Goal: Transaction & Acquisition: Purchase product/service

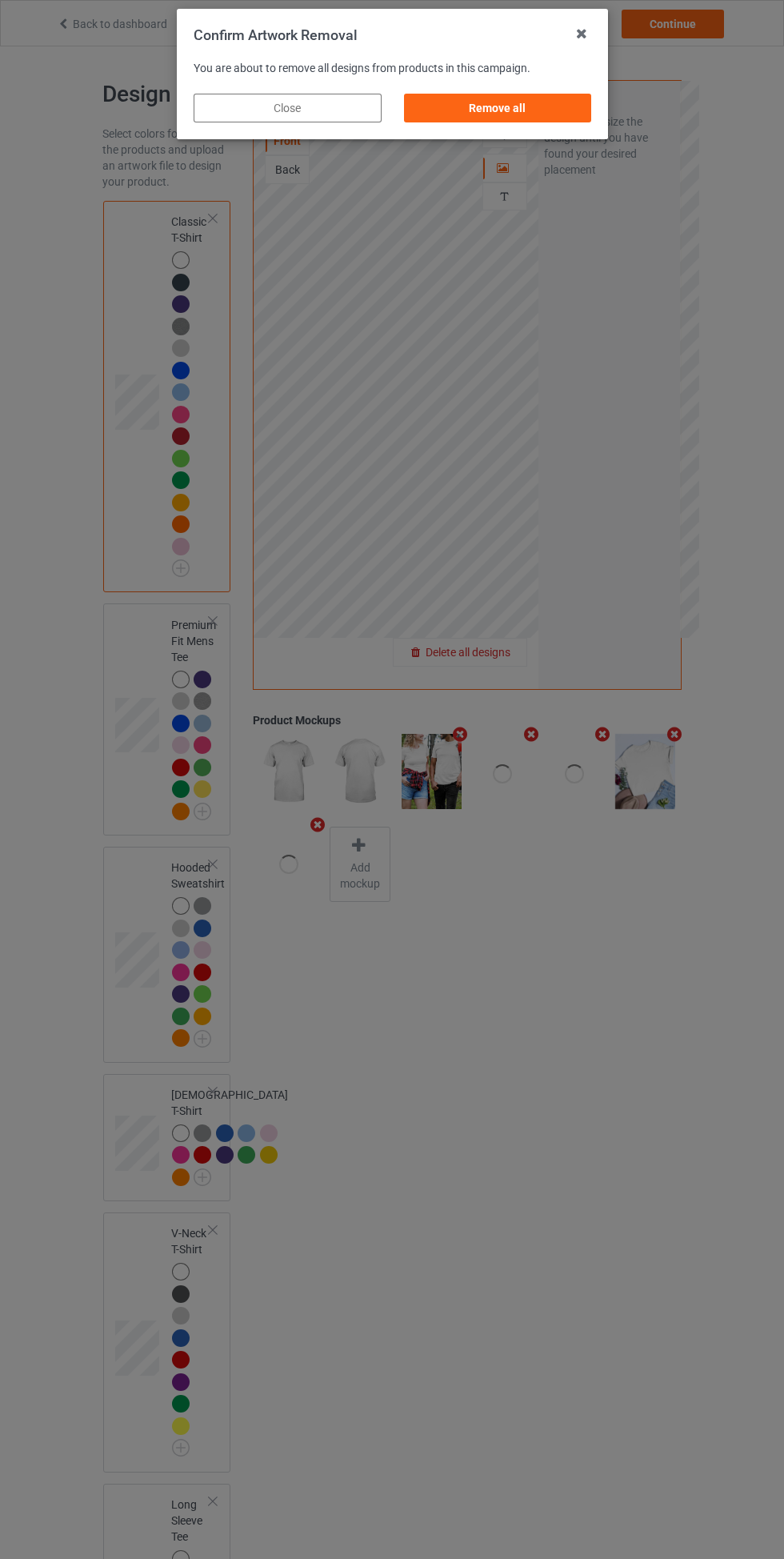
click at [526, 106] on div "Remove all" at bounding box center [498, 107] width 188 height 29
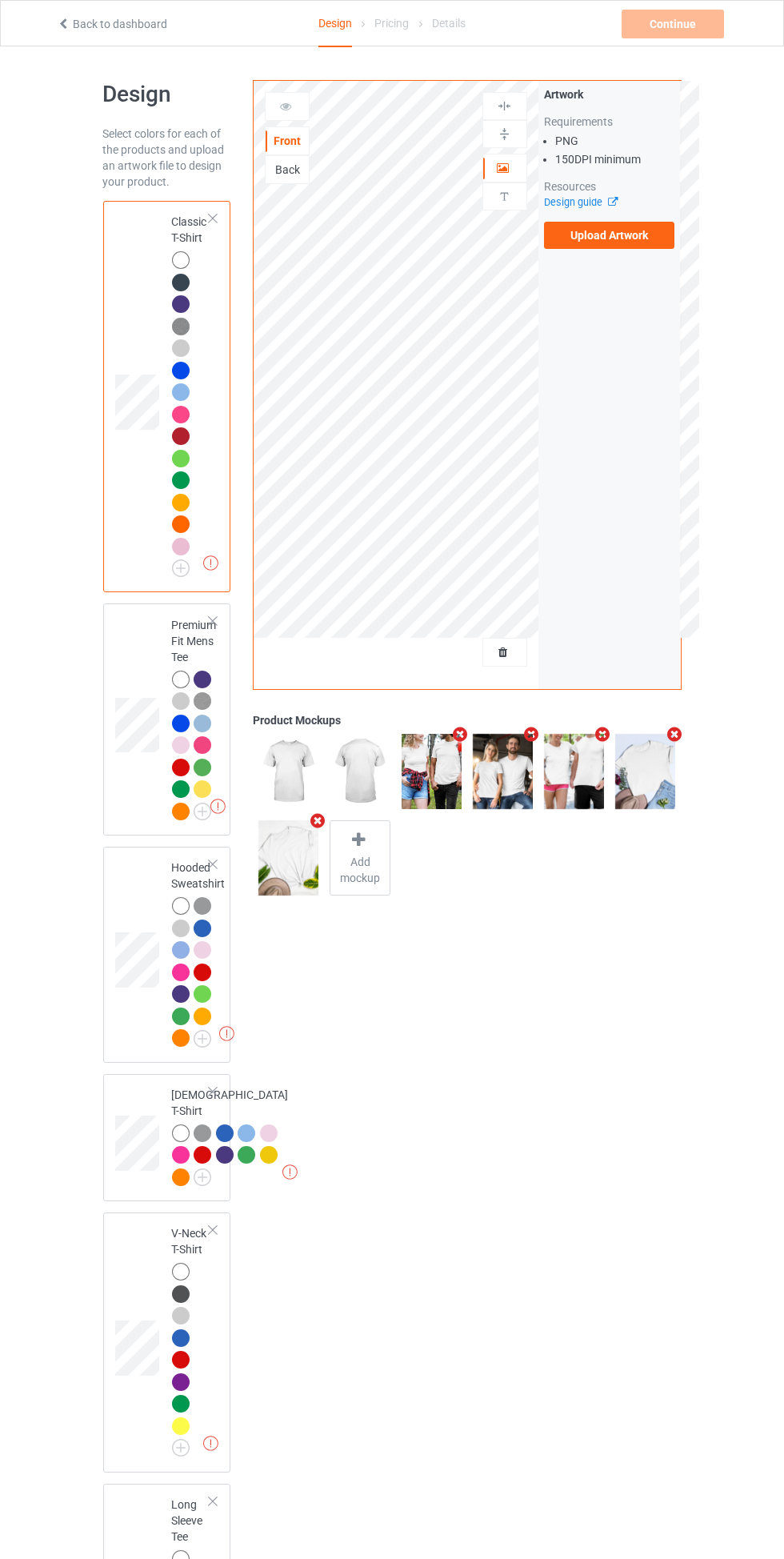
click at [631, 235] on label "Upload Artwork" at bounding box center [609, 235] width 131 height 27
click at [0, 0] on input "Upload Artwork" at bounding box center [0, 0] width 0 height 0
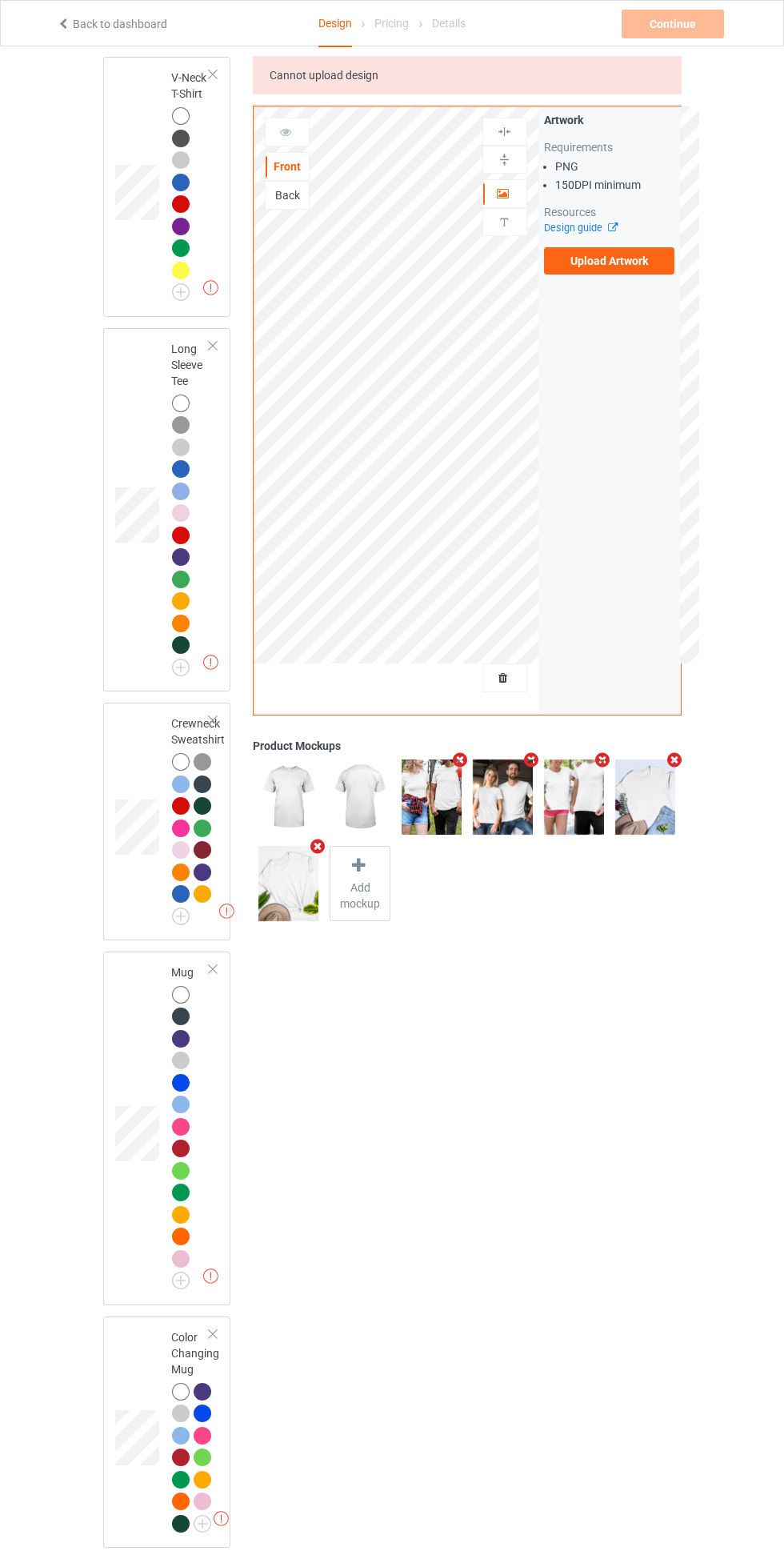
scroll to position [1346, 0]
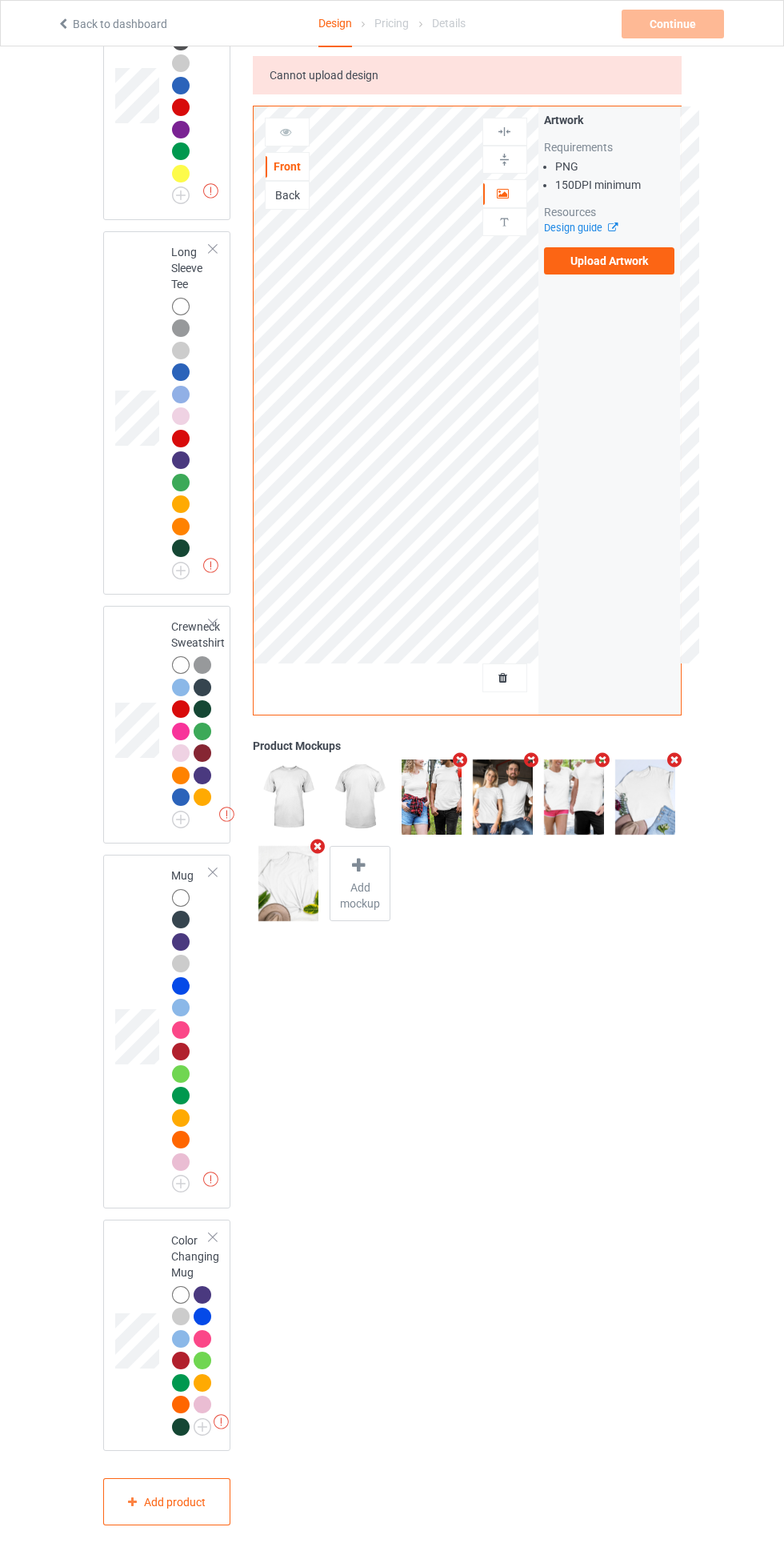
click at [145, 1064] on td at bounding box center [139, 1031] width 48 height 341
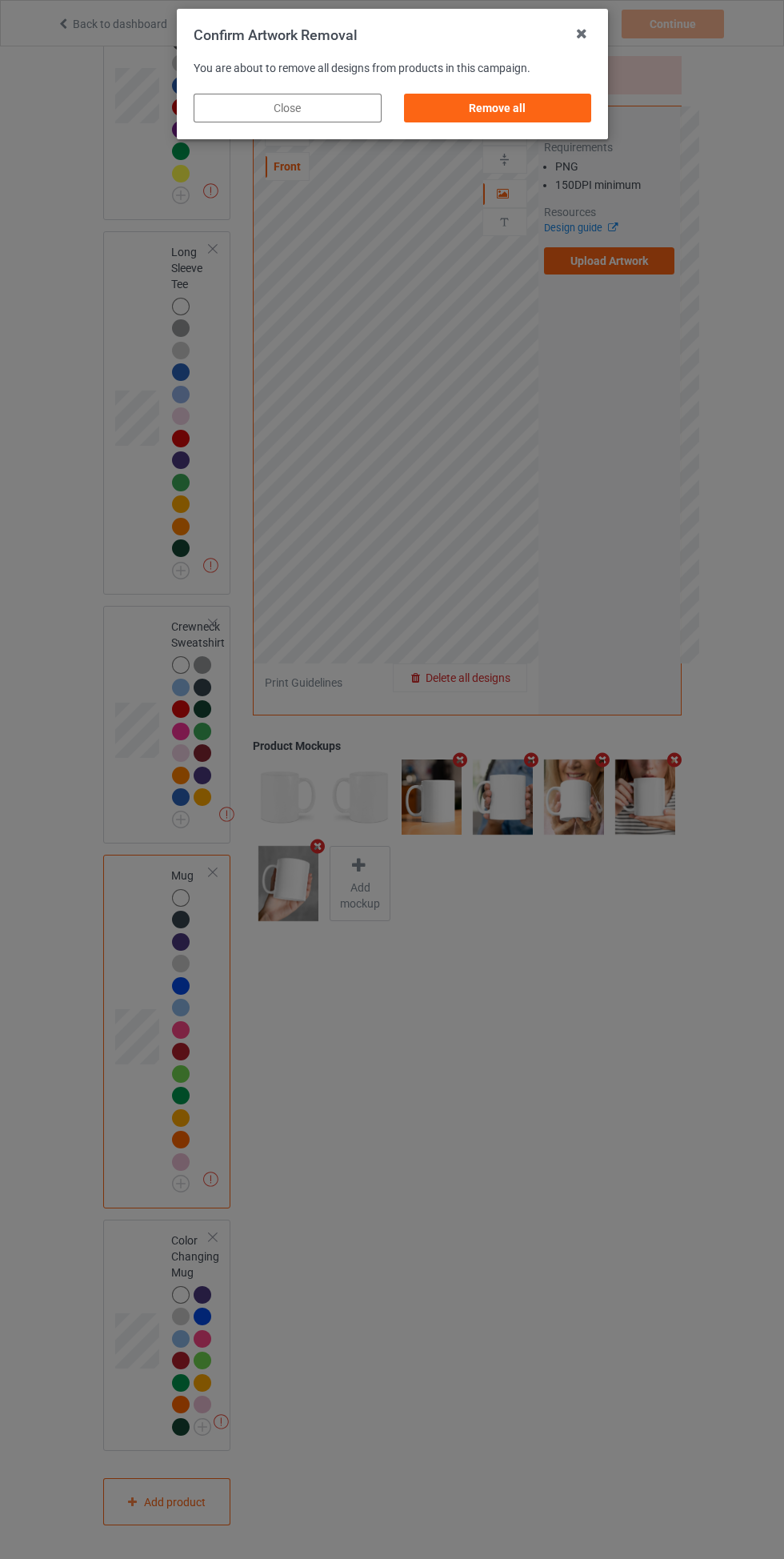
click at [587, 419] on div "Confirm Artwork Removal You are about to remove all designs from products in th…" at bounding box center [392, 780] width 784 height 1559
click at [497, 106] on div "Remove all" at bounding box center [498, 107] width 188 height 29
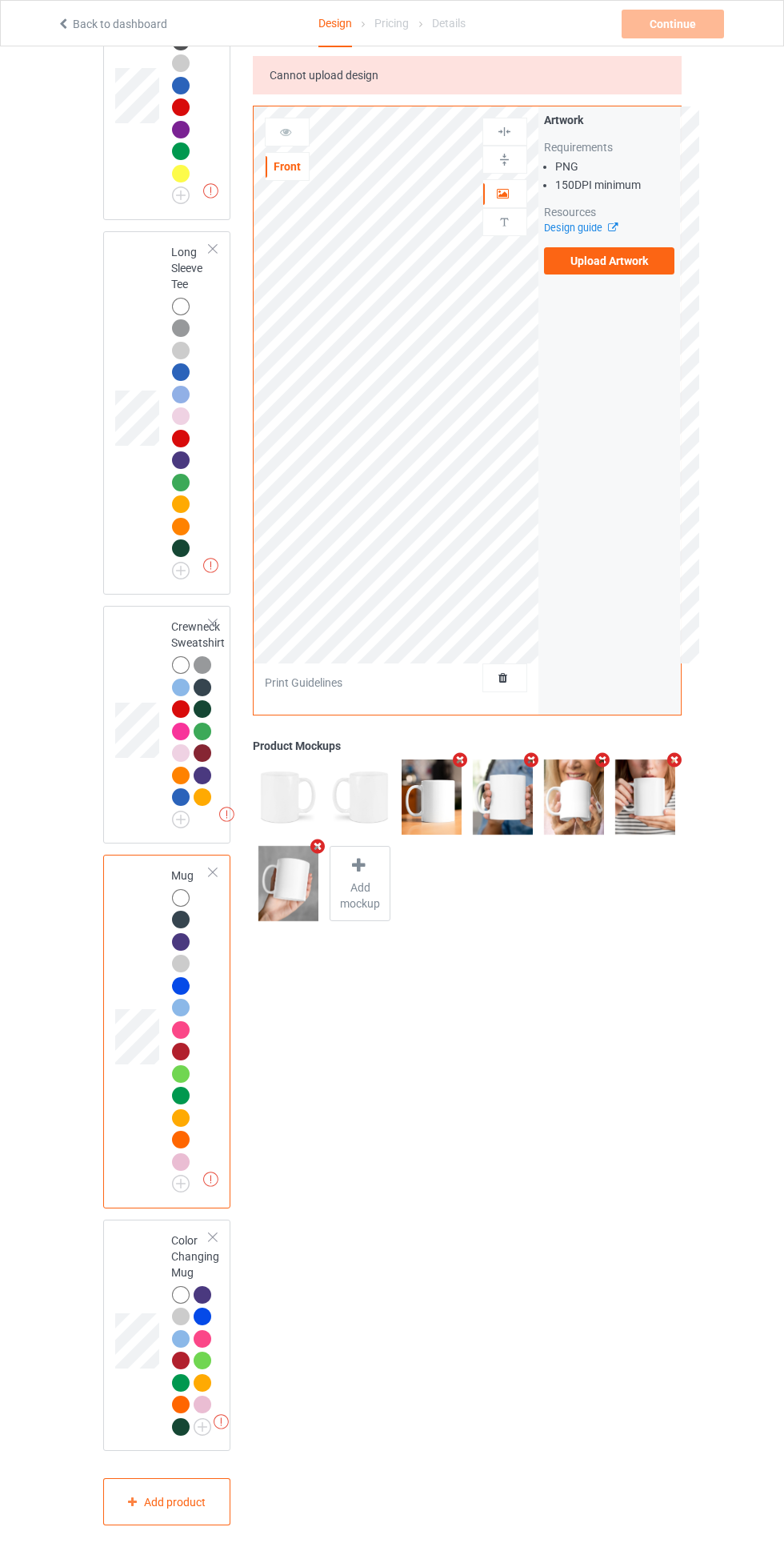
click at [503, 677] on icon at bounding box center [503, 675] width 13 height 12
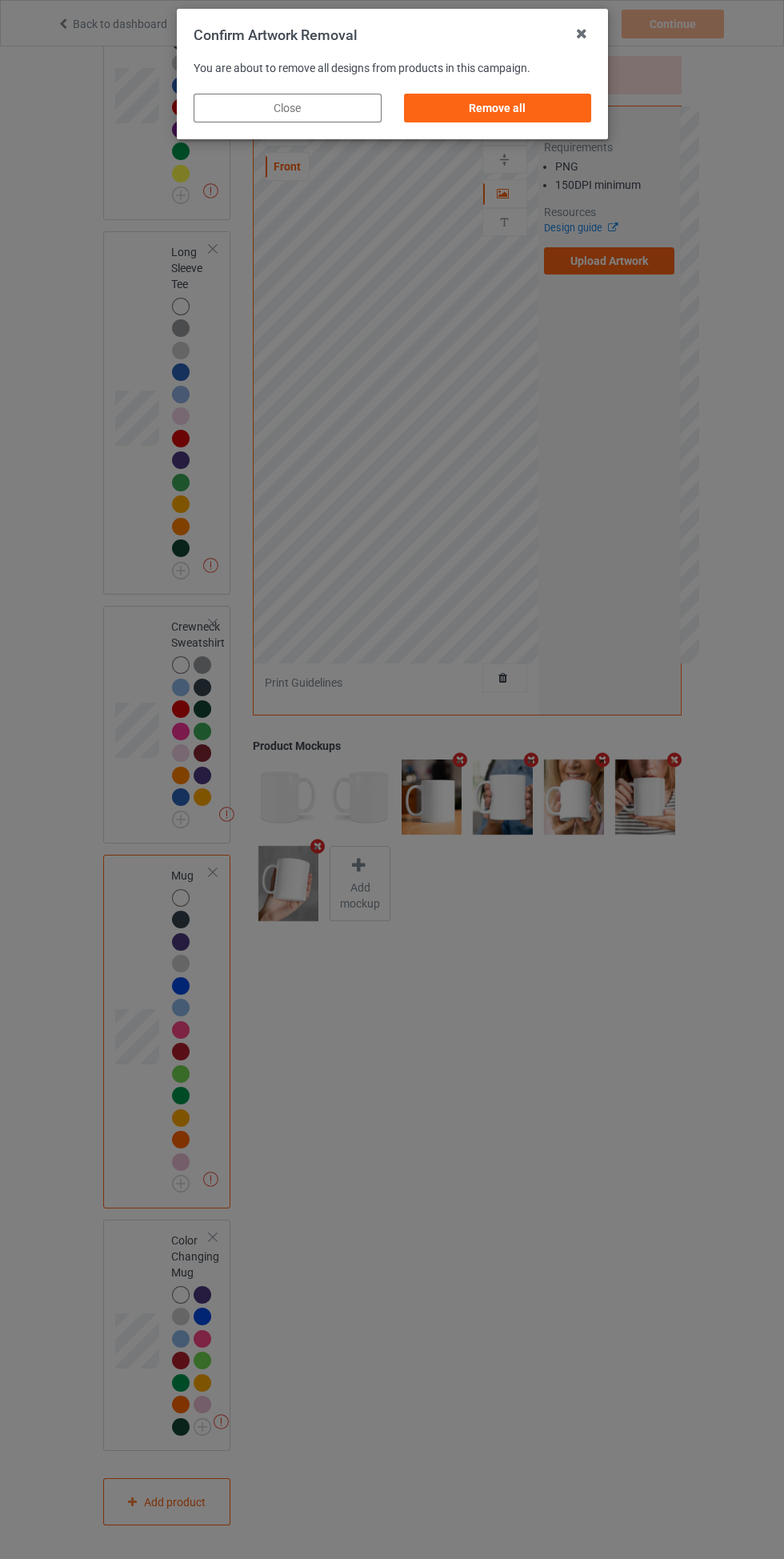
click at [479, 114] on div "Remove all" at bounding box center [498, 107] width 188 height 29
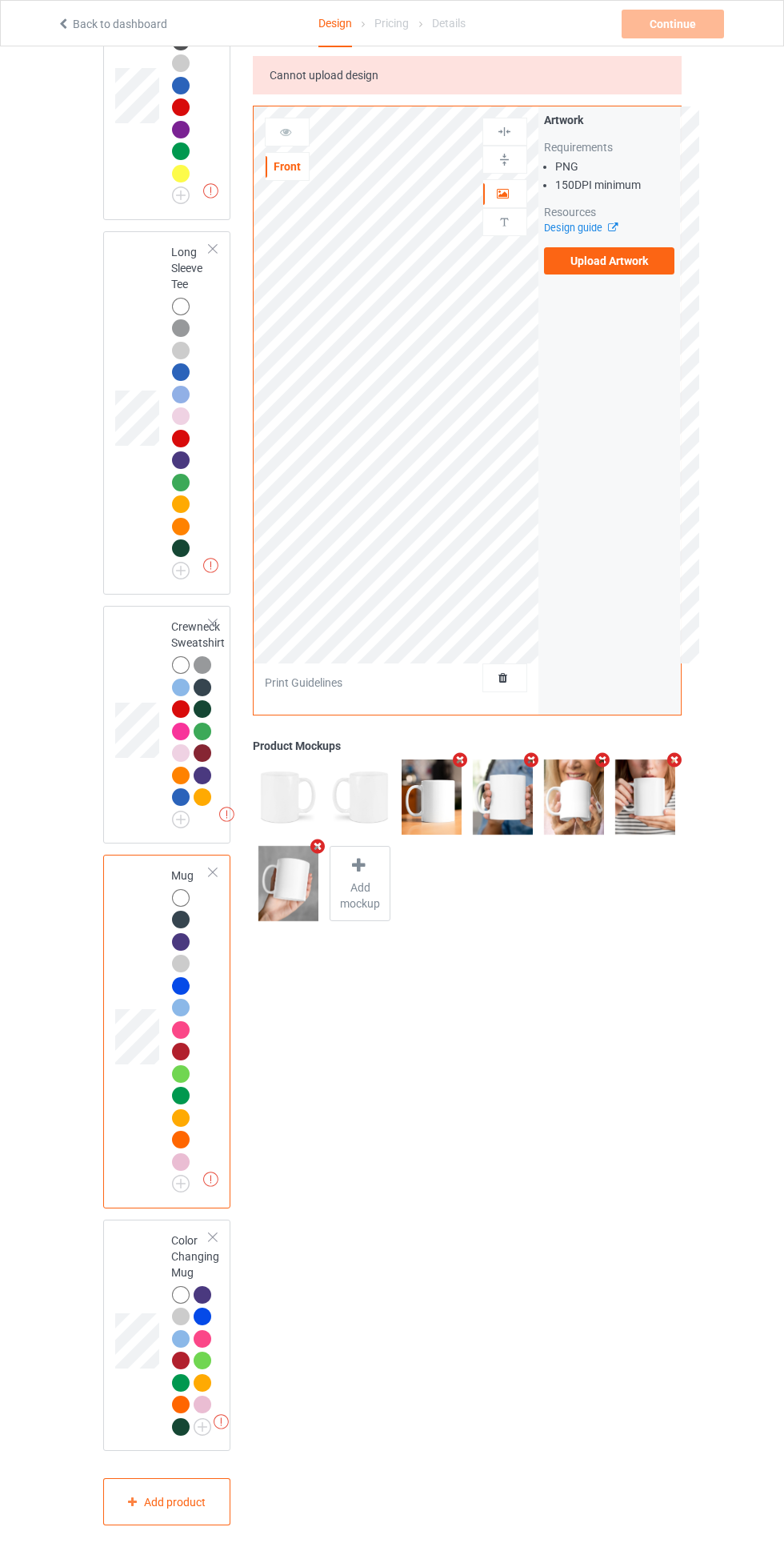
click at [582, 267] on label "Upload Artwork" at bounding box center [609, 261] width 131 height 27
click at [0, 0] on input "Upload Artwork" at bounding box center [0, 0] width 0 height 0
